Goal: Information Seeking & Learning: Check status

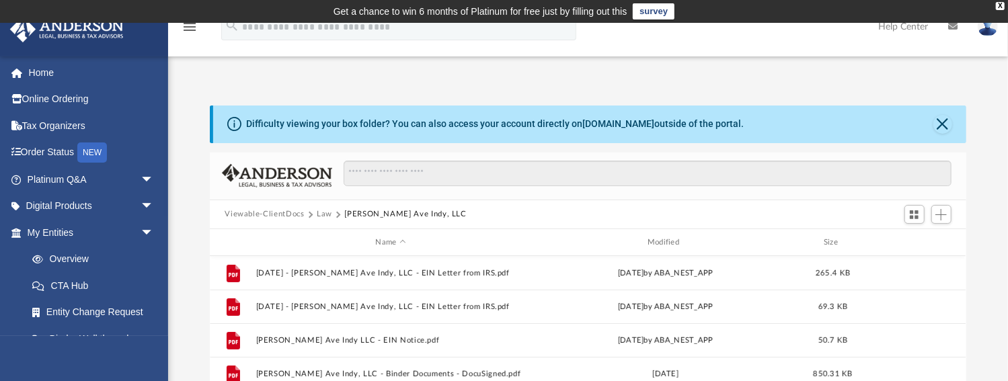
click at [326, 212] on button "Law" at bounding box center [324, 215] width 15 height 12
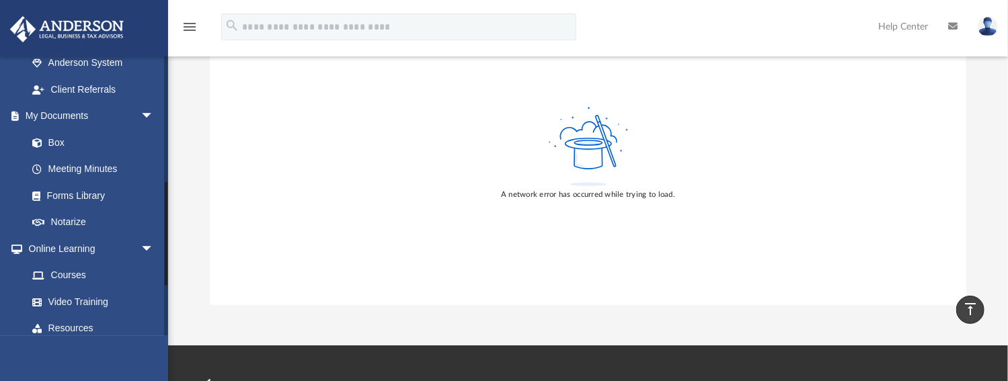
scroll to position [422, 0]
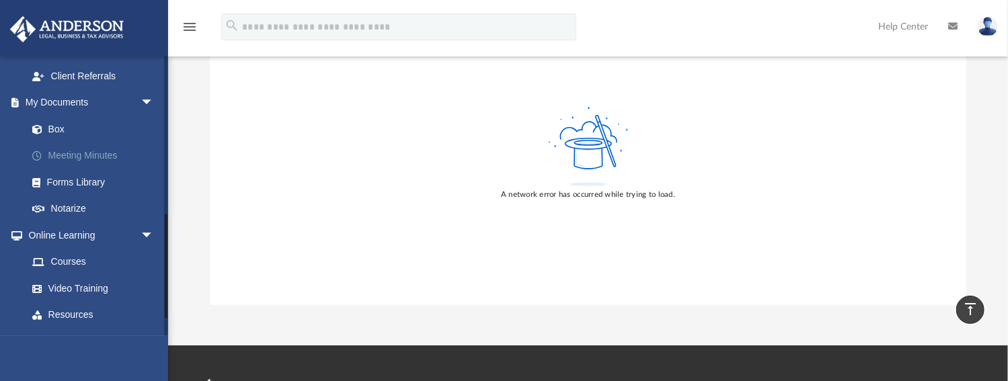
click at [89, 155] on link "Meeting Minutes" at bounding box center [96, 156] width 155 height 27
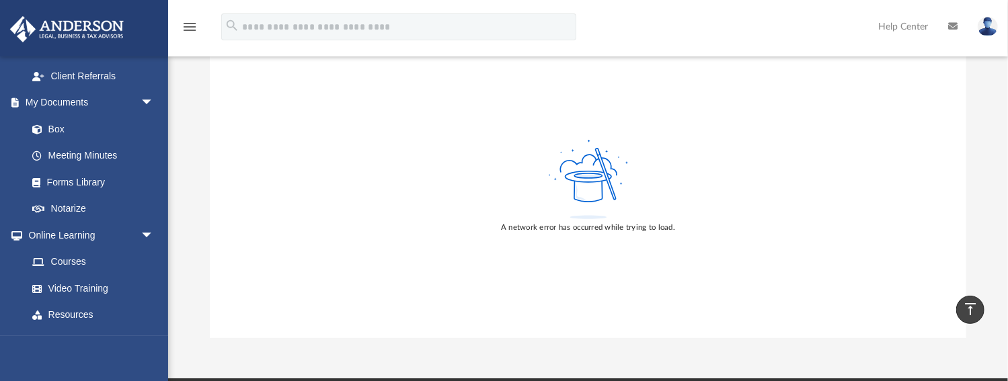
scroll to position [38, 0]
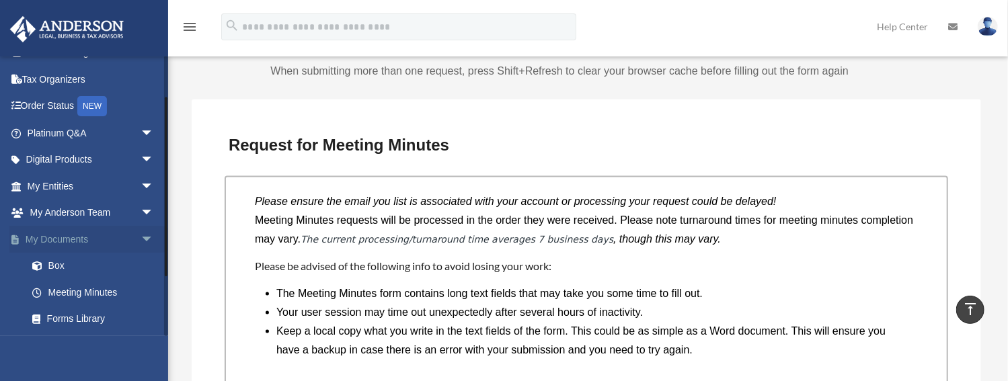
scroll to position [115, 0]
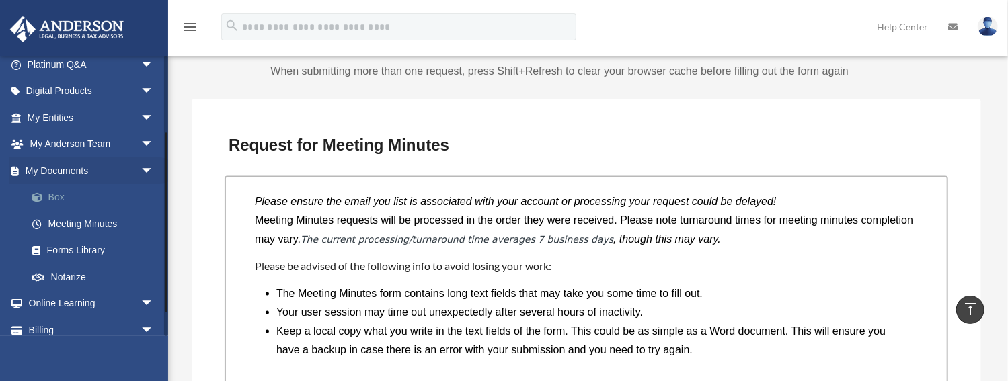
click at [52, 191] on link "Box" at bounding box center [96, 197] width 155 height 27
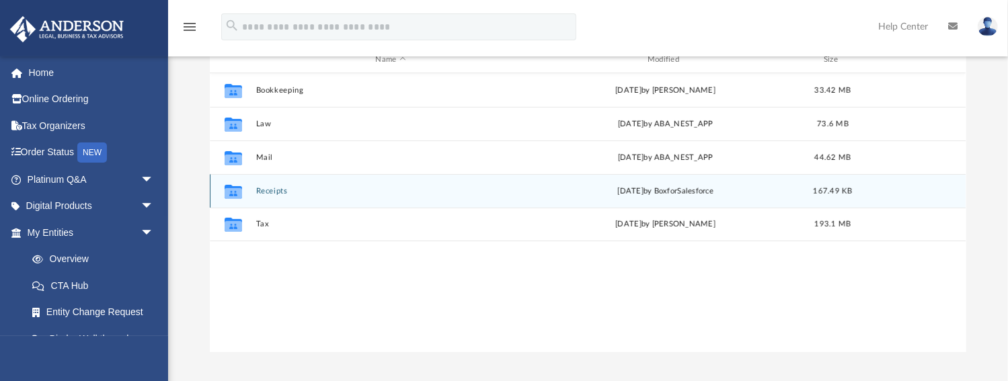
scroll to position [192, 0]
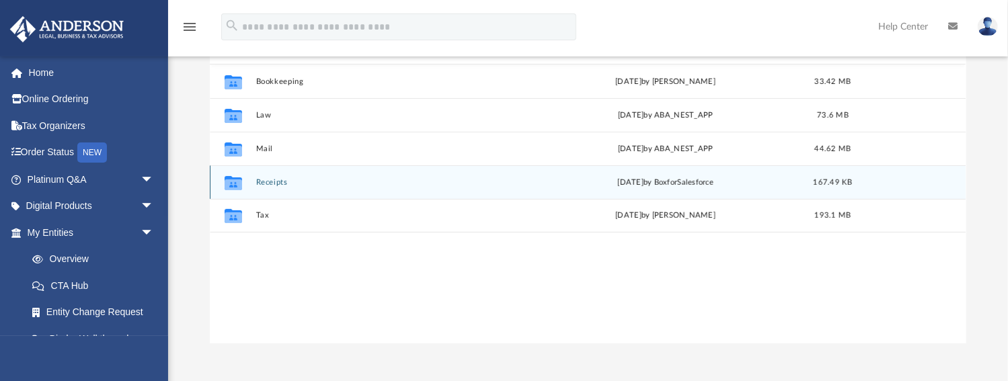
click at [269, 178] on button "Receipts" at bounding box center [390, 182] width 269 height 9
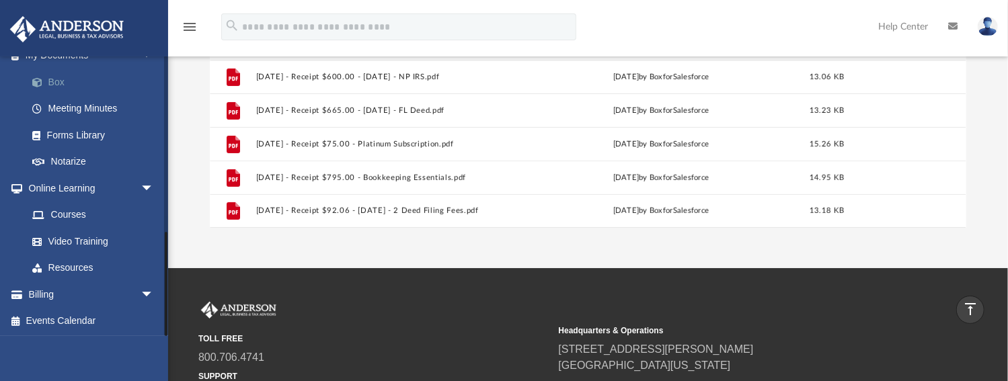
scroll to position [384, 0]
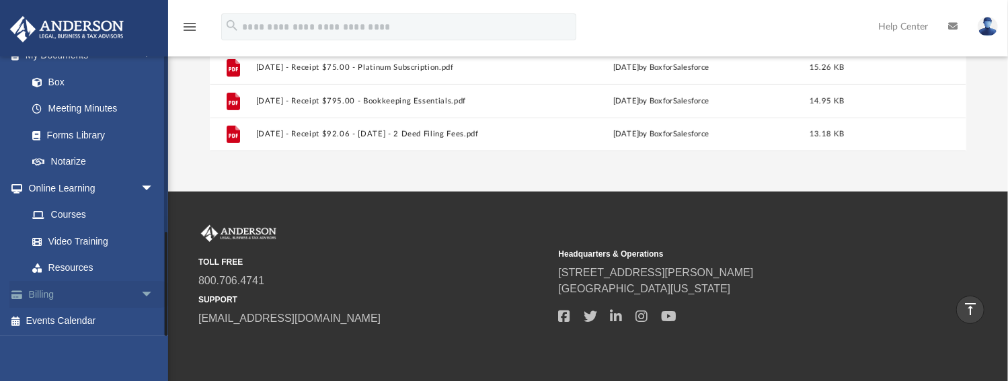
click at [38, 289] on link "Billing arrow_drop_down" at bounding box center [91, 294] width 165 height 27
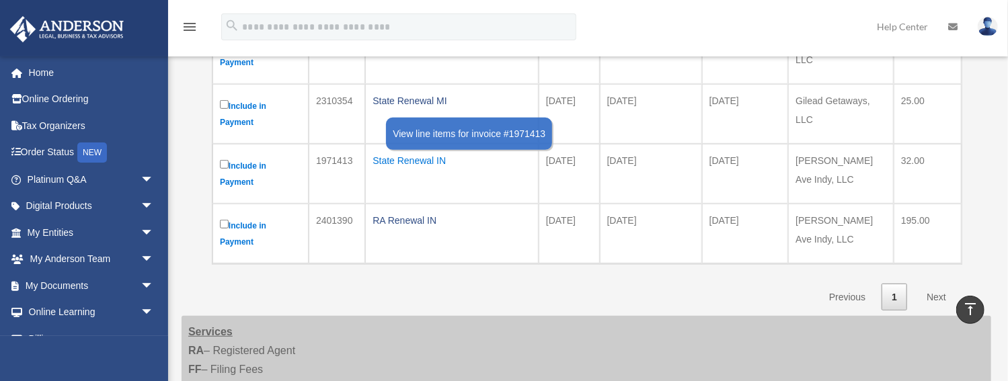
scroll to position [407, 0]
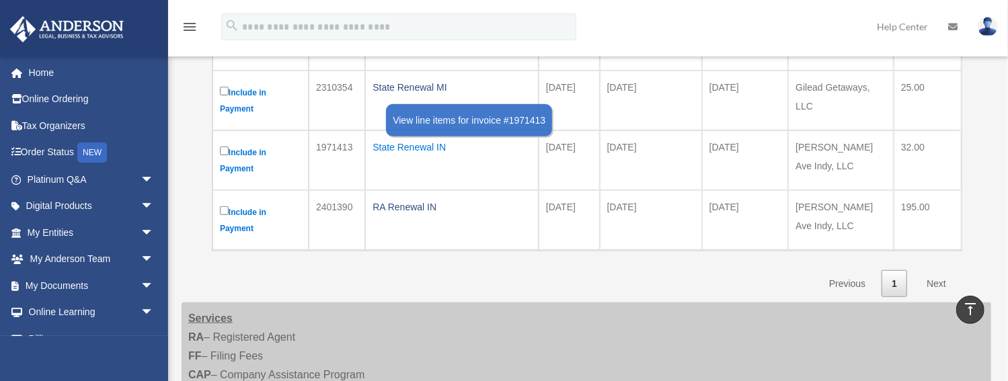
click at [412, 148] on div "State Renewal IN" at bounding box center [452, 147] width 159 height 19
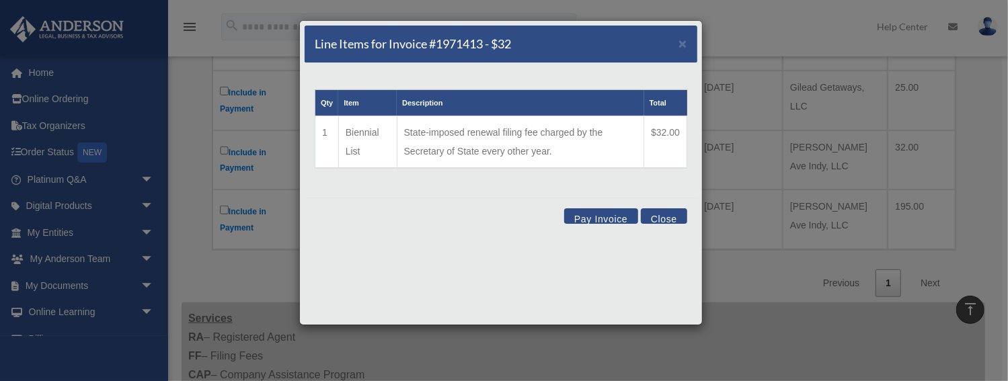
click at [671, 219] on button "Close" at bounding box center [664, 216] width 46 height 15
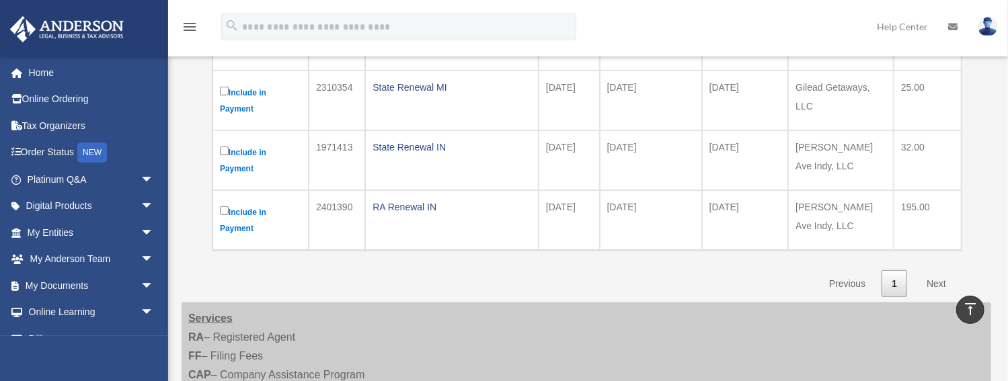
click at [938, 284] on link "Next" at bounding box center [937, 284] width 40 height 28
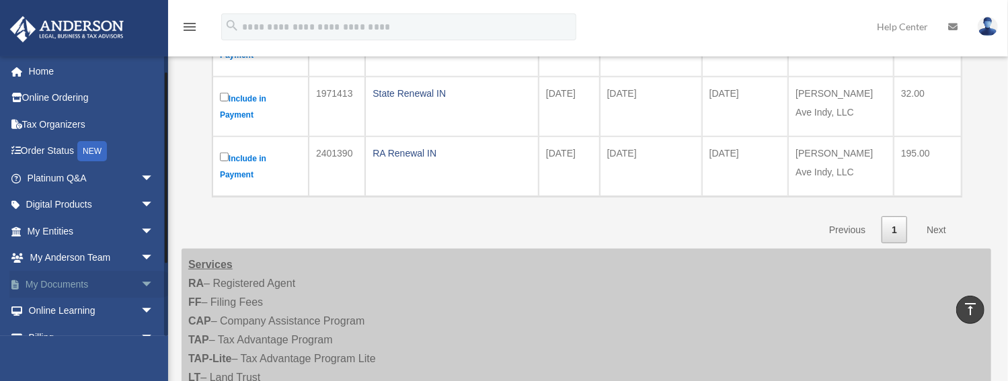
scroll to position [0, 0]
click at [61, 227] on link "My Entities arrow_drop_down" at bounding box center [91, 232] width 165 height 27
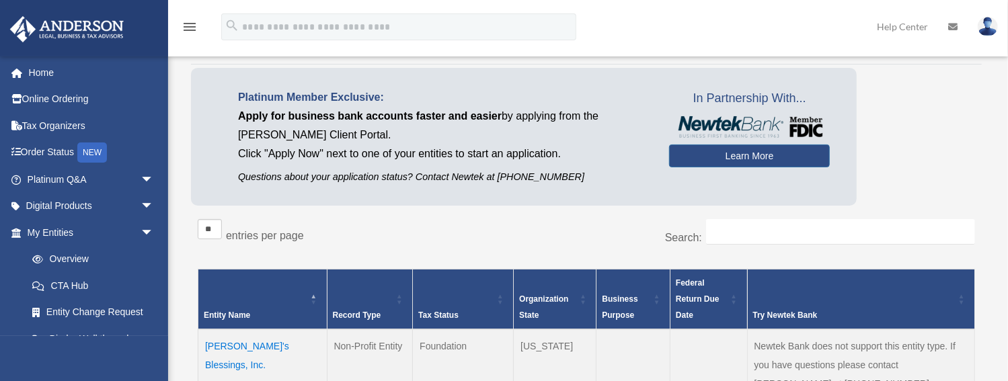
scroll to position [153, 0]
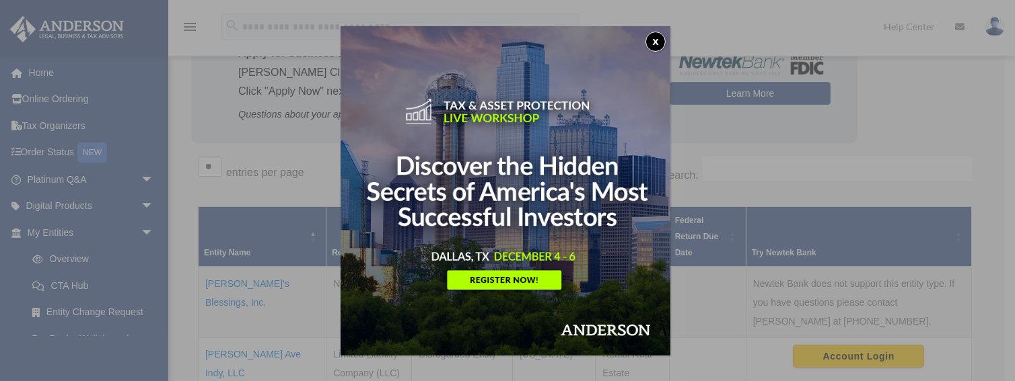
click at [663, 39] on button "x" at bounding box center [655, 42] width 20 height 20
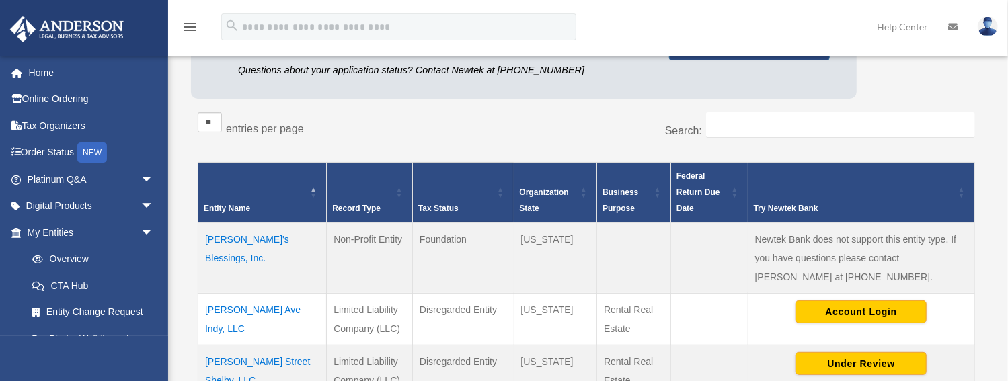
scroll to position [269, 0]
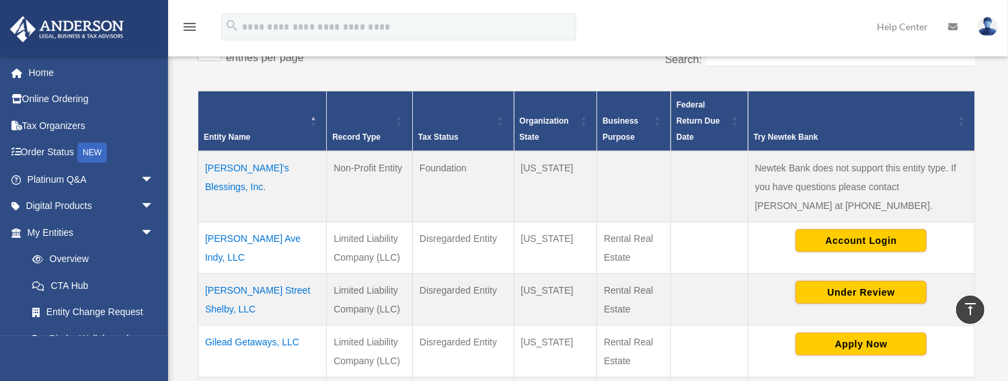
click at [250, 234] on td "[PERSON_NAME] Ave Indy, LLC" at bounding box center [262, 248] width 128 height 52
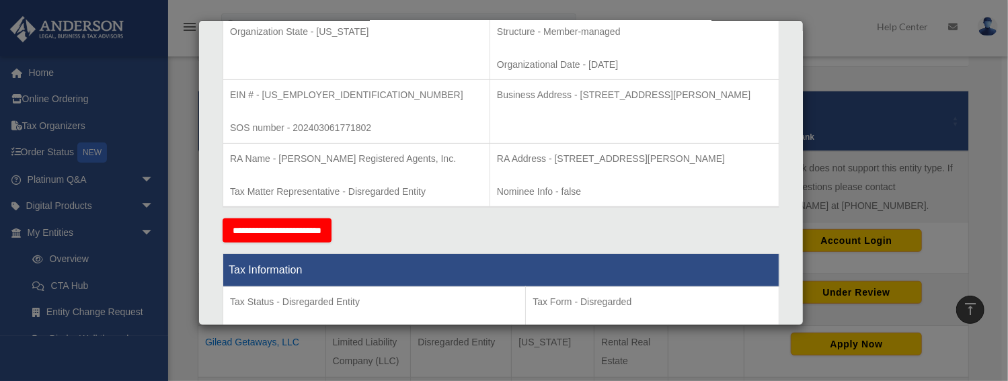
scroll to position [335, 0]
